Goal: Complete application form: Complete application form

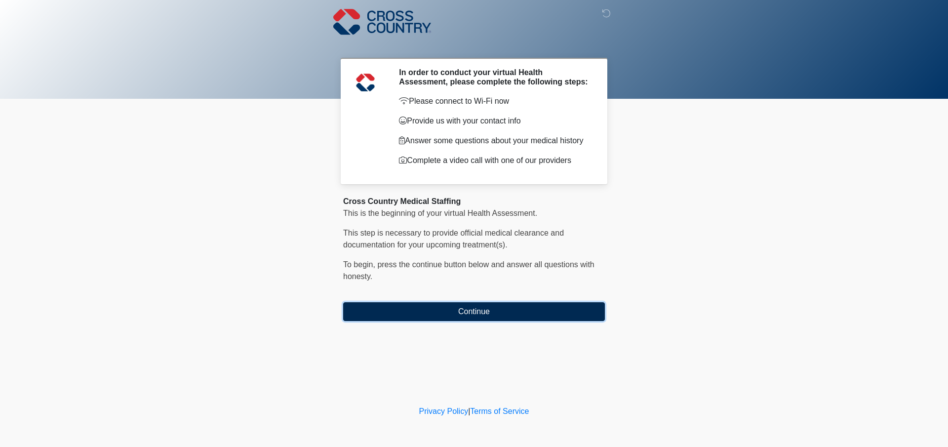
click at [463, 313] on button "Continue" at bounding box center [474, 311] width 262 height 19
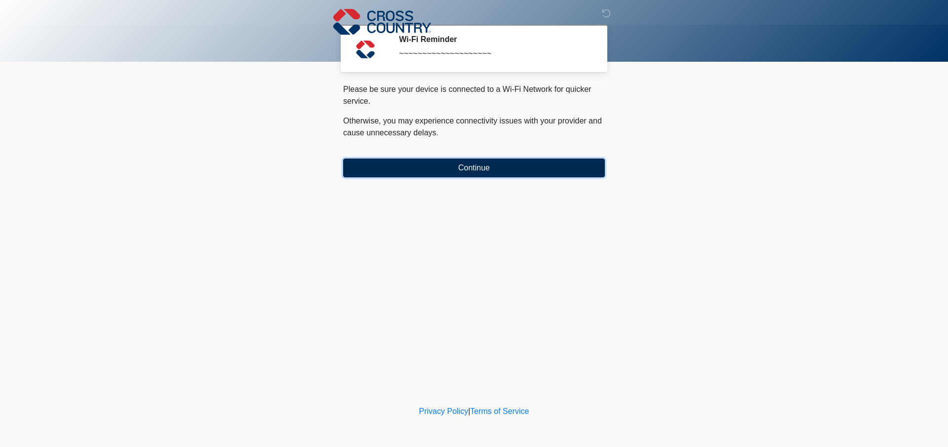
click at [464, 170] on button "Continue" at bounding box center [474, 168] width 262 height 19
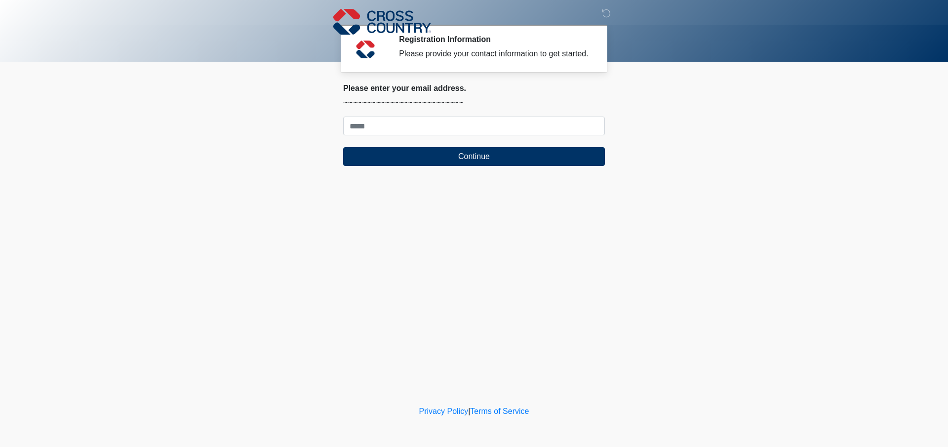
click at [427, 111] on div "Please enter your email address. ~~~~~~~~~~~~~~~~~~~~~~~~~~ Continue" at bounding box center [474, 124] width 262 height 82
click at [422, 124] on input "Where should we email your response?" at bounding box center [474, 126] width 262 height 19
type input "**********"
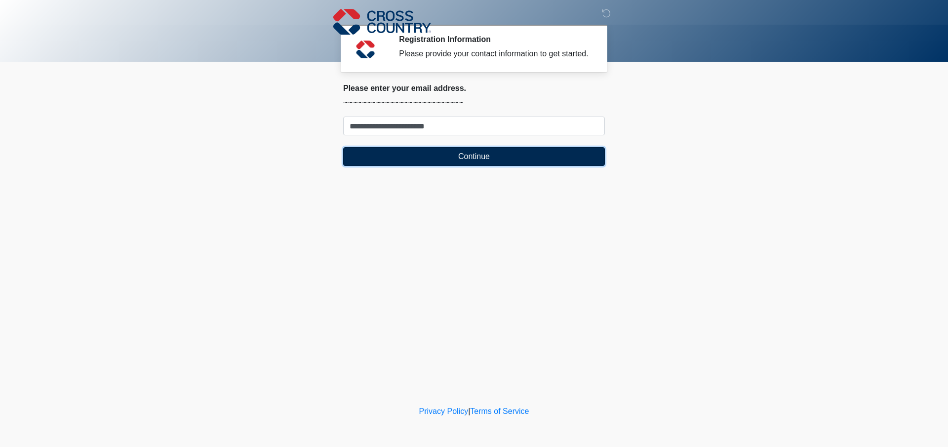
click at [433, 157] on button "Continue" at bounding box center [474, 156] width 262 height 19
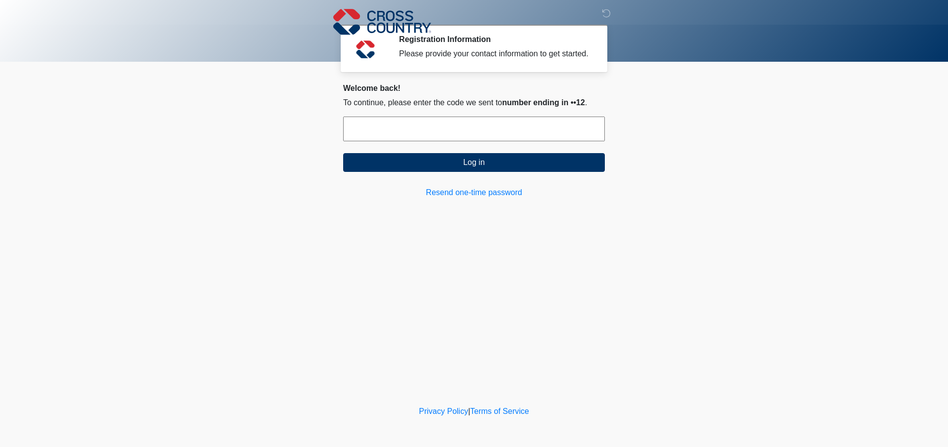
click at [412, 129] on input "text" at bounding box center [474, 129] width 262 height 25
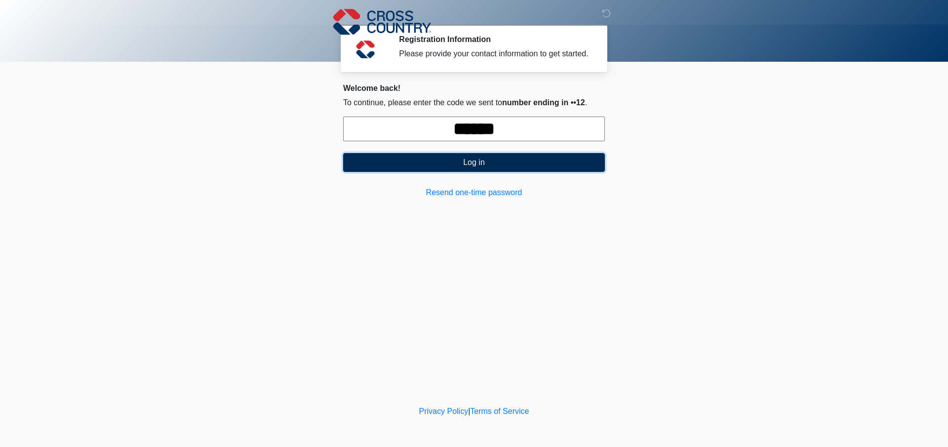
click at [451, 165] on button "Log in" at bounding box center [474, 162] width 262 height 19
click at [499, 163] on button "Log in" at bounding box center [474, 162] width 262 height 19
click at [522, 129] on input "******" at bounding box center [474, 129] width 262 height 25
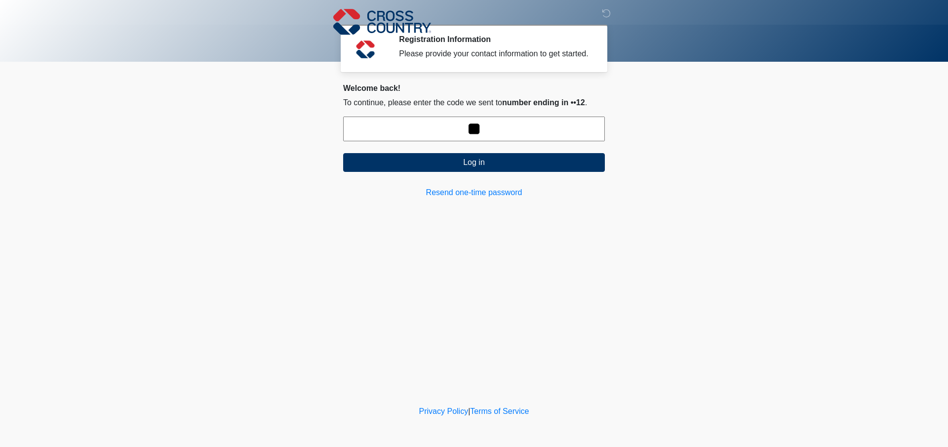
type input "*"
type input "******"
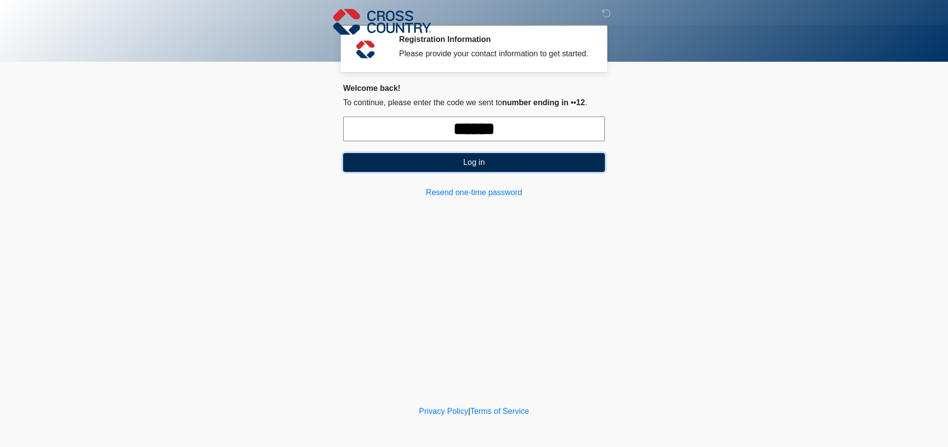
click at [501, 158] on button "Log in" at bounding box center [474, 162] width 262 height 19
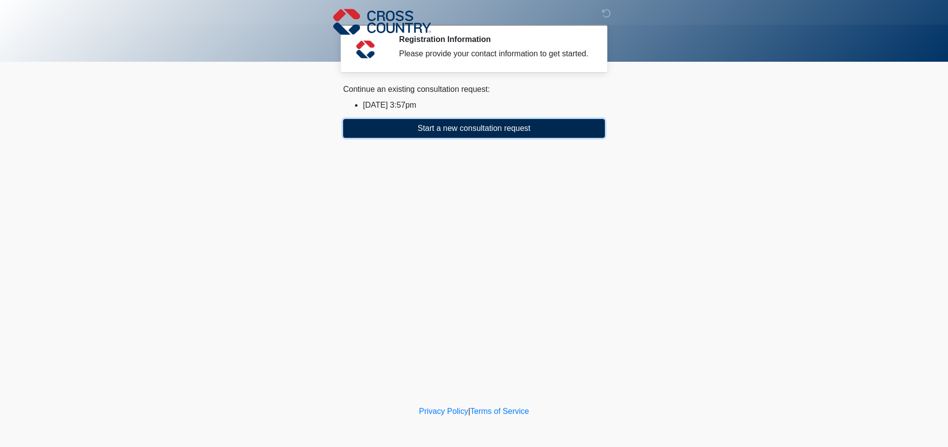
click at [489, 130] on button "Start a new consultation request" at bounding box center [474, 128] width 262 height 19
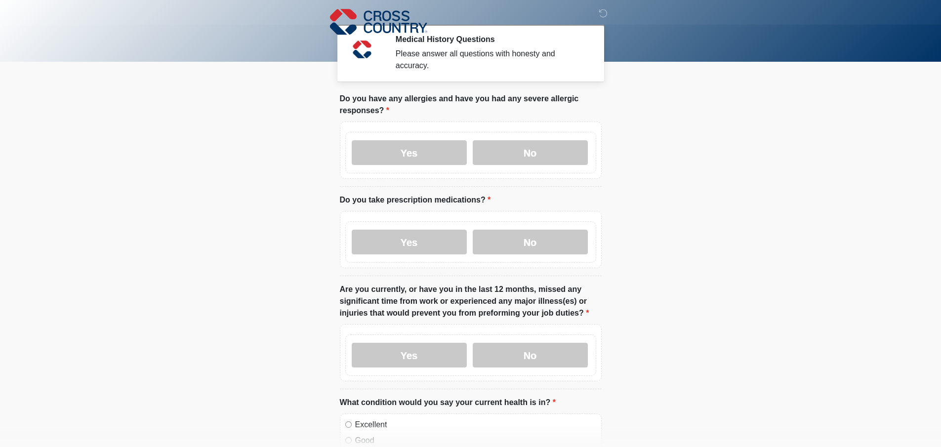
click at [646, 74] on body "‎ ‎ ‎ Medical History Questions Please answer all questions with honesty and ac…" at bounding box center [470, 223] width 941 height 447
click at [291, 49] on div at bounding box center [470, 31] width 941 height 62
click at [549, 148] on label "No" at bounding box center [530, 152] width 115 height 25
click at [535, 237] on label "No" at bounding box center [530, 242] width 115 height 25
click at [541, 349] on label "No" at bounding box center [530, 355] width 115 height 25
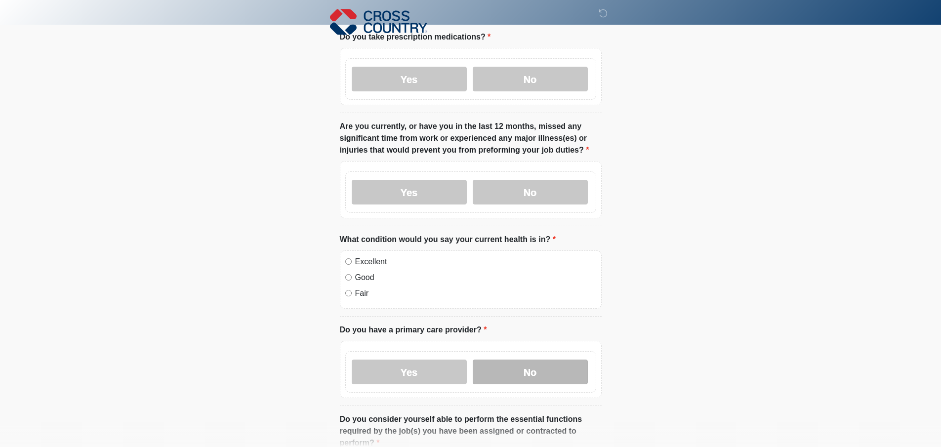
scroll to position [198, 0]
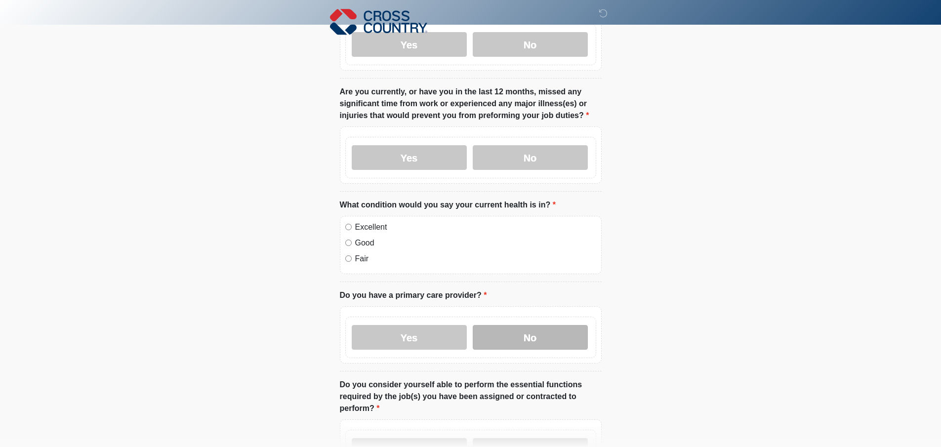
click at [541, 336] on label "No" at bounding box center [530, 337] width 115 height 25
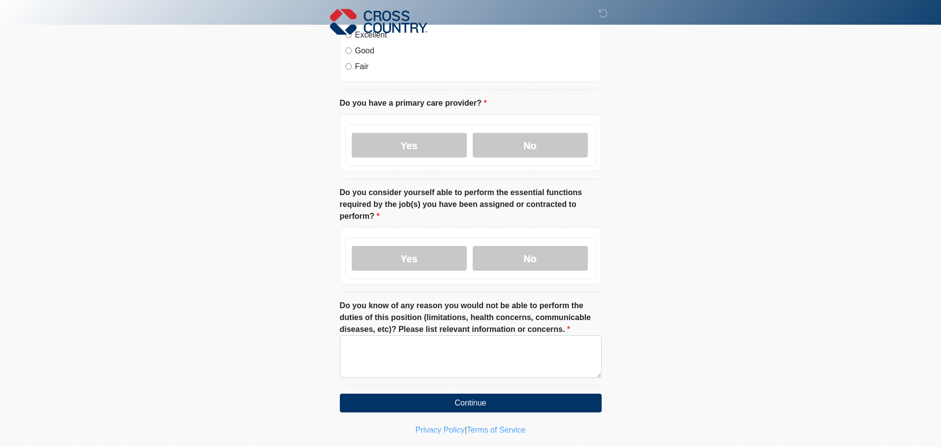
scroll to position [395, 0]
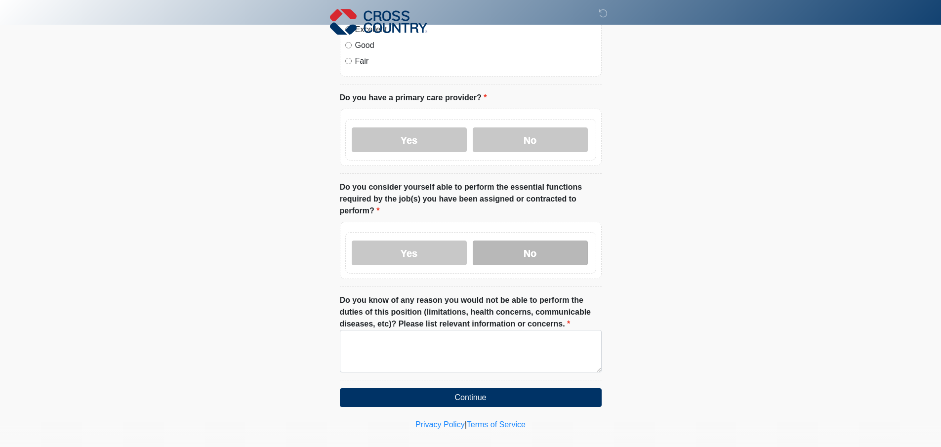
click at [535, 242] on label "No" at bounding box center [530, 253] width 115 height 25
click at [462, 353] on textarea "Do you know of any reason you would not be able to perform the duties of this p…" at bounding box center [471, 351] width 262 height 42
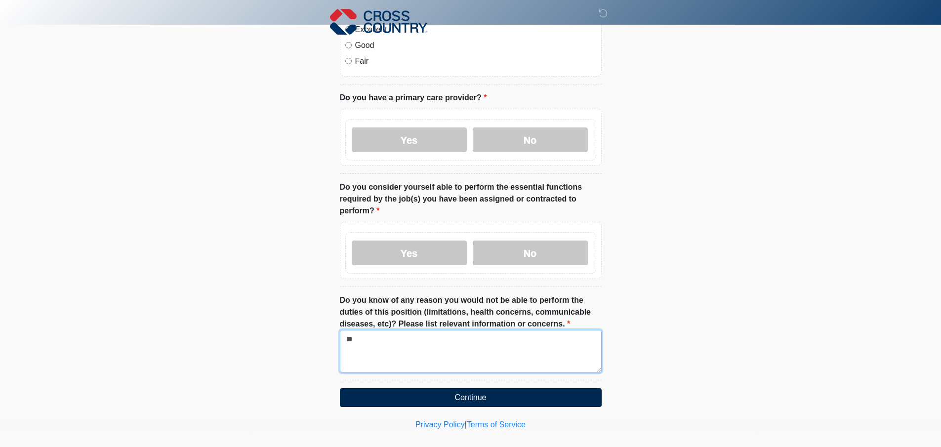
type textarea "**"
click at [499, 388] on button "Continue" at bounding box center [471, 397] width 262 height 19
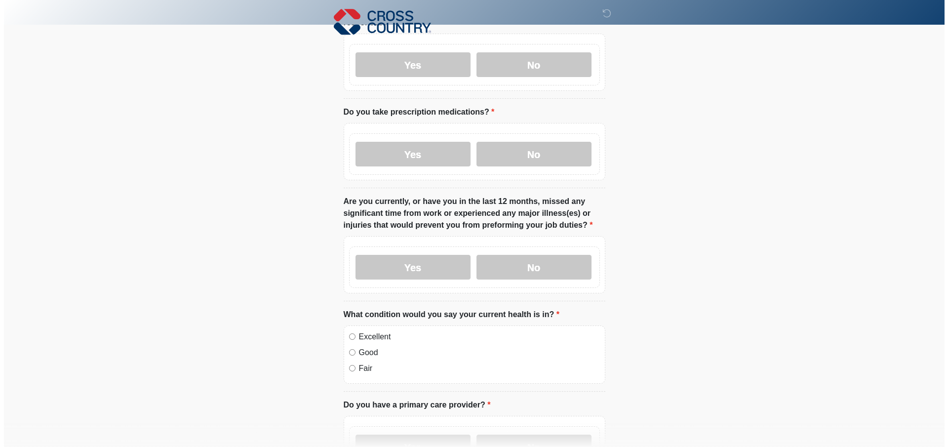
scroll to position [0, 0]
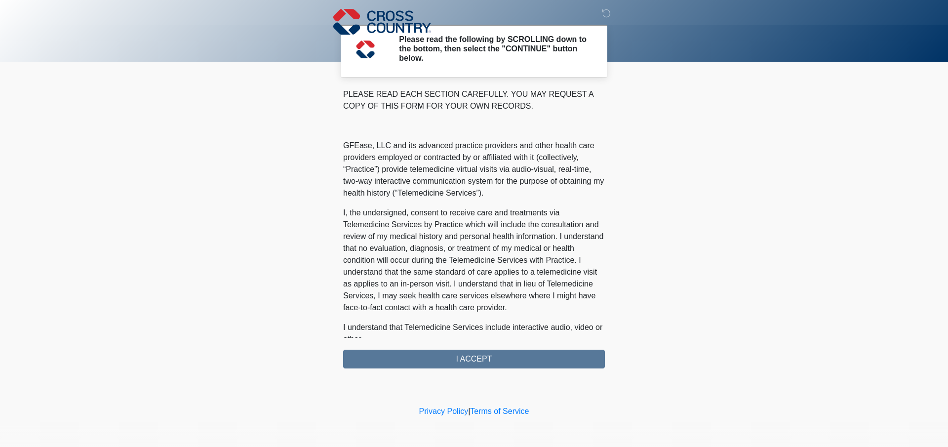
click at [490, 370] on div "‎ ‎ ‎ Please read the following by SCROLLING down to the bottom, then select th…" at bounding box center [474, 202] width 296 height 384
click at [490, 362] on div "PLEASE READ EACH SECTION CAREFULLY. YOU MAY REQUEST A COPY OF THIS FORM FOR YOU…" at bounding box center [474, 228] width 262 height 280
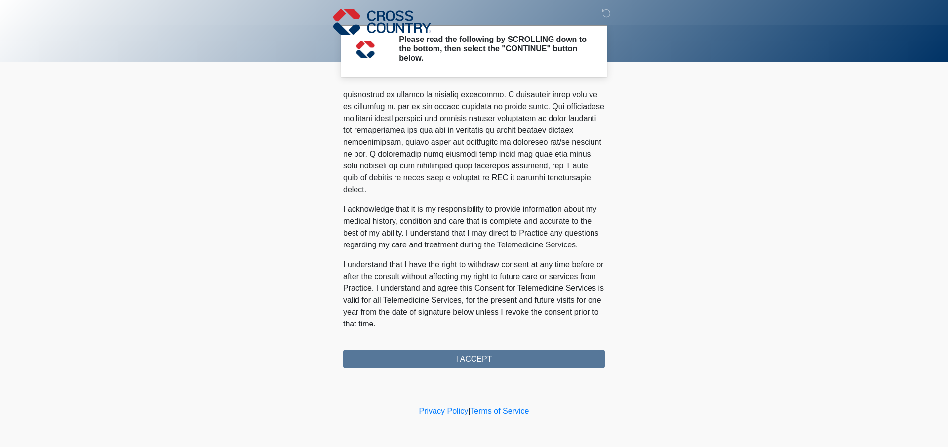
scroll to position [541, 0]
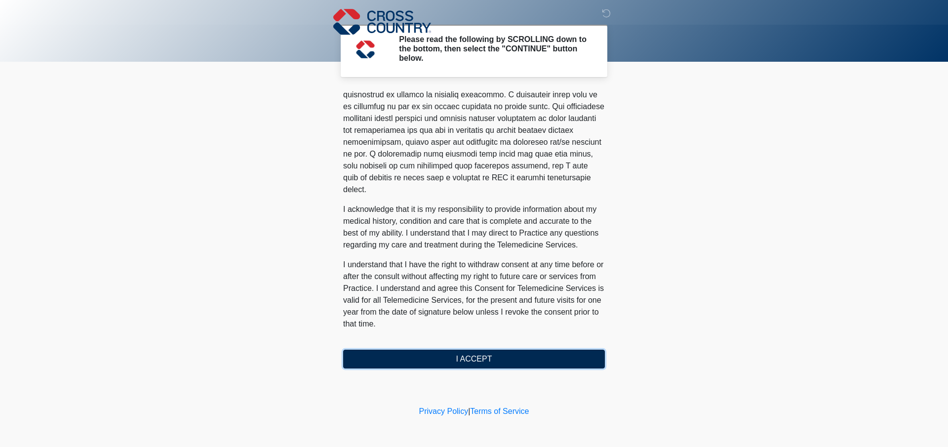
click at [442, 362] on button "I ACCEPT" at bounding box center [474, 359] width 262 height 19
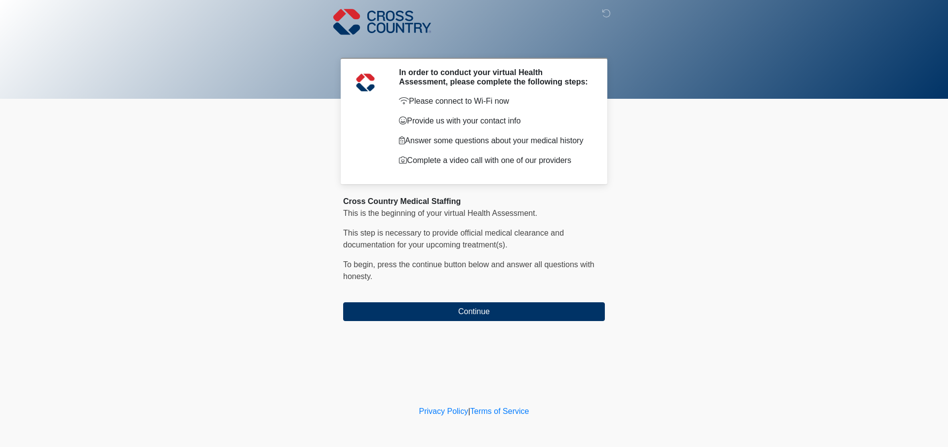
click at [626, 200] on body "‎ ‎ ‎ In order to conduct your virtual Health Assessment, please complete the f…" at bounding box center [474, 223] width 948 height 447
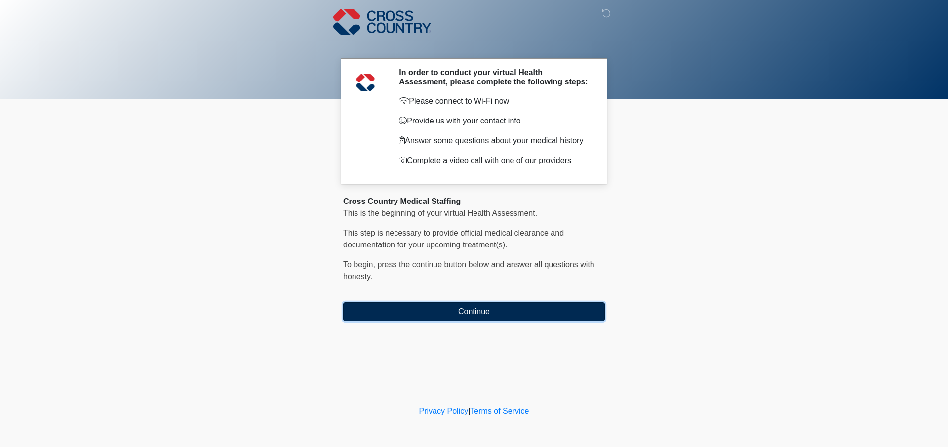
click at [453, 313] on button "Continue" at bounding box center [474, 311] width 262 height 19
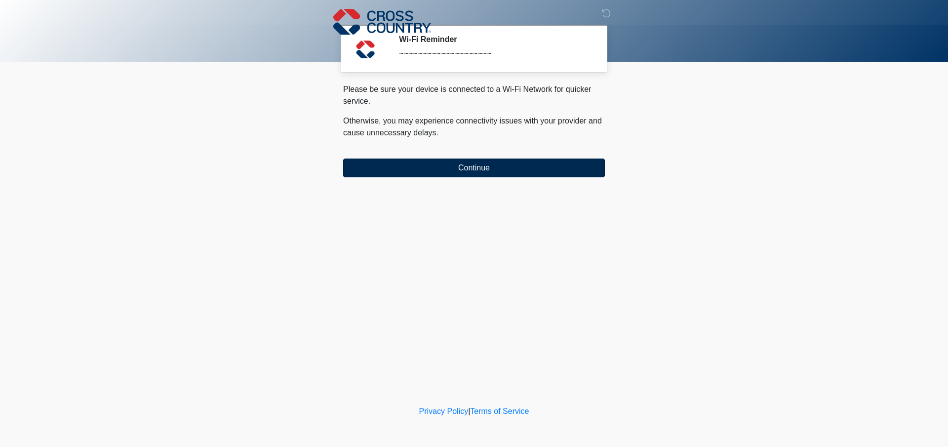
click at [494, 159] on div "Please be sure your device is connected to a Wi-Fi Network for quicker service.…" at bounding box center [474, 130] width 262 height 94
click at [492, 164] on button "Continue" at bounding box center [474, 168] width 262 height 19
